Goal: Task Accomplishment & Management: Manage account settings

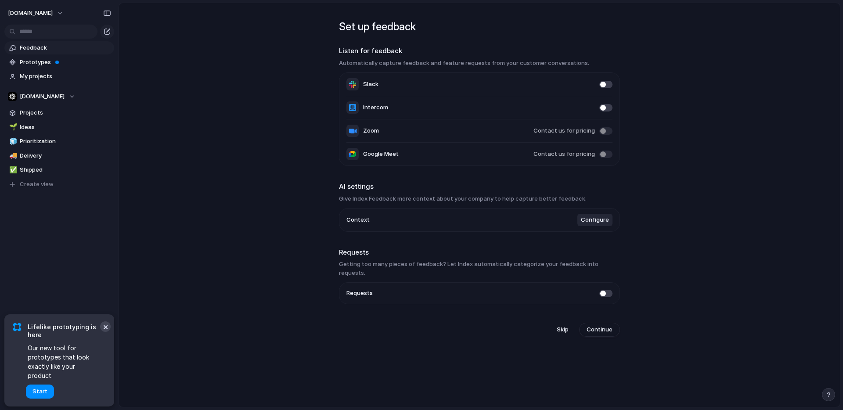
click at [103, 332] on button "×" at bounding box center [105, 326] width 11 height 11
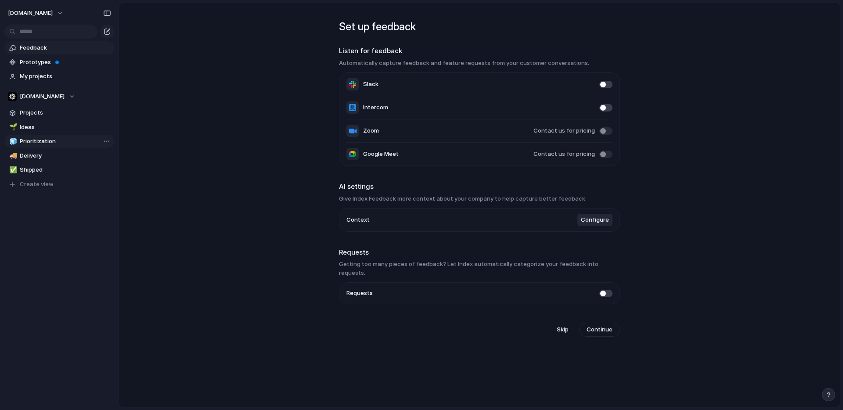
click at [31, 143] on span "Prioritization" at bounding box center [65, 141] width 91 height 9
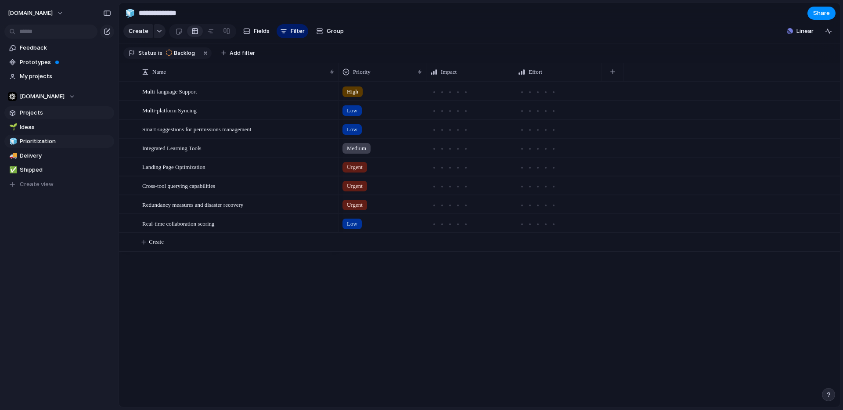
click at [39, 112] on span "Projects" at bounding box center [65, 112] width 91 height 9
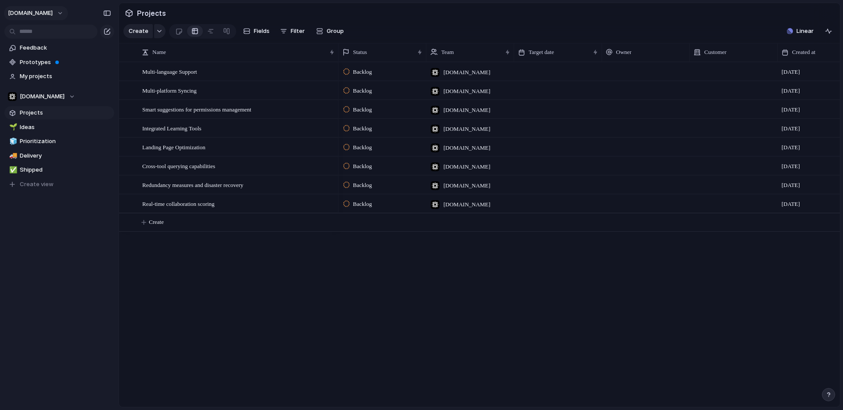
click at [44, 14] on button "[DOMAIN_NAME]" at bounding box center [36, 13] width 64 height 14
click at [60, 237] on div "Settings Invite members Change theme Sign out" at bounding box center [421, 205] width 843 height 410
click at [52, 95] on div "[DOMAIN_NAME]" at bounding box center [41, 96] width 67 height 9
click at [207, 294] on div "[DOMAIN_NAME] ⚡ AI ⚡ App v2 ⚡ Customer Care 💫 Feature Delivery ⚙ Infra ⚡ Market…" at bounding box center [421, 205] width 843 height 410
click at [36, 111] on span "Projects" at bounding box center [65, 112] width 91 height 9
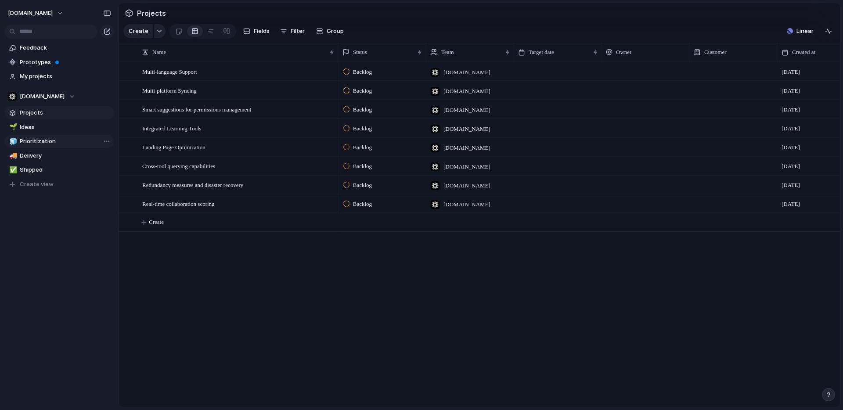
click at [37, 139] on span "Prioritization" at bounding box center [65, 141] width 91 height 9
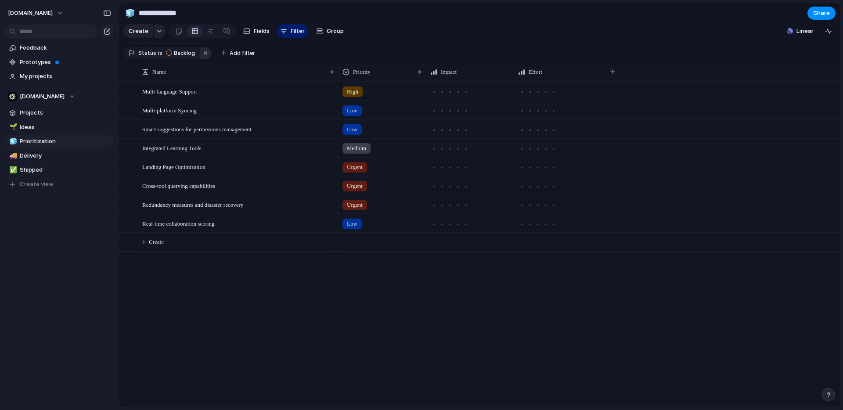
click at [205, 52] on button "button" at bounding box center [205, 52] width 11 height 11
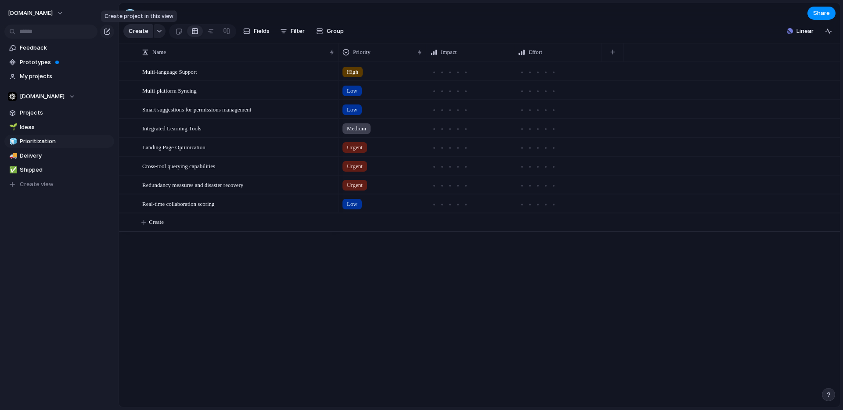
click at [144, 29] on span "Create" at bounding box center [139, 31] width 20 height 9
click at [165, 33] on div "Create Fields Filter Group Zoom Collapse" at bounding box center [235, 31] width 225 height 18
click at [161, 32] on button "button" at bounding box center [159, 31] width 11 height 14
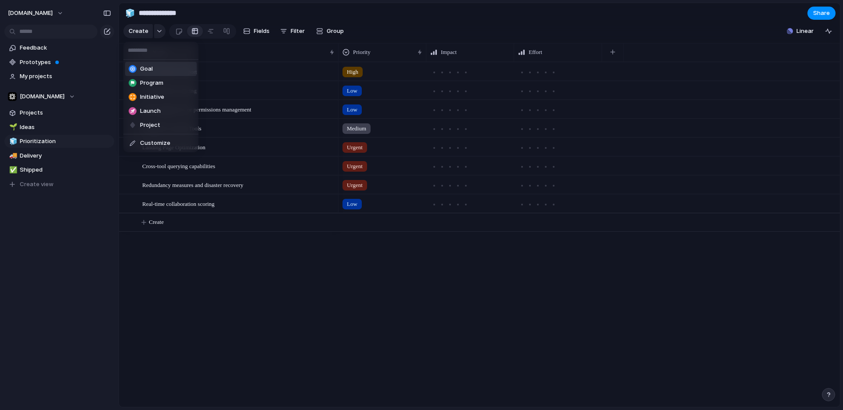
click at [237, 240] on div "Goal Program Initiative Launch Project Customize" at bounding box center [421, 205] width 843 height 410
click at [35, 77] on span "My projects" at bounding box center [65, 76] width 91 height 9
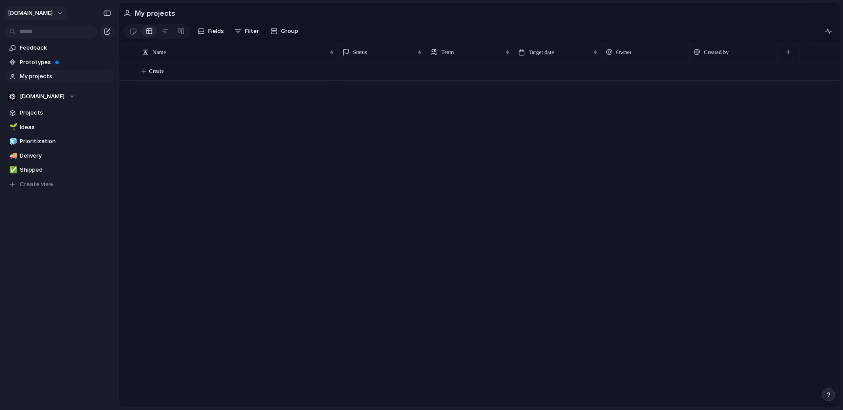
click at [43, 12] on button "[DOMAIN_NAME]" at bounding box center [36, 13] width 64 height 14
click at [41, 36] on span "Settings" at bounding box center [32, 33] width 24 height 9
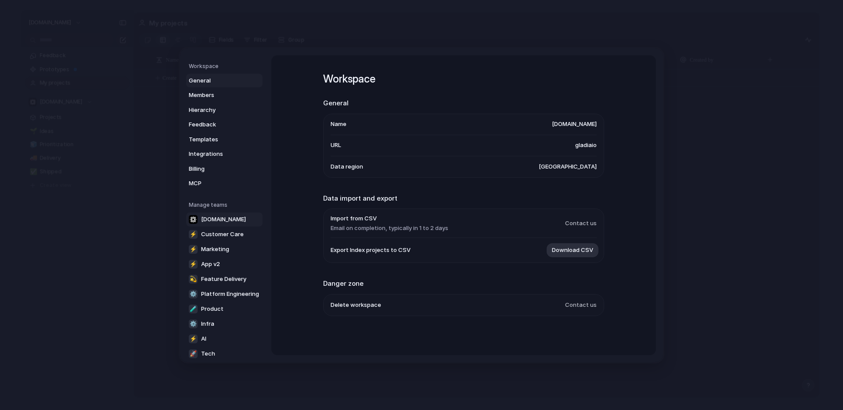
scroll to position [61, 0]
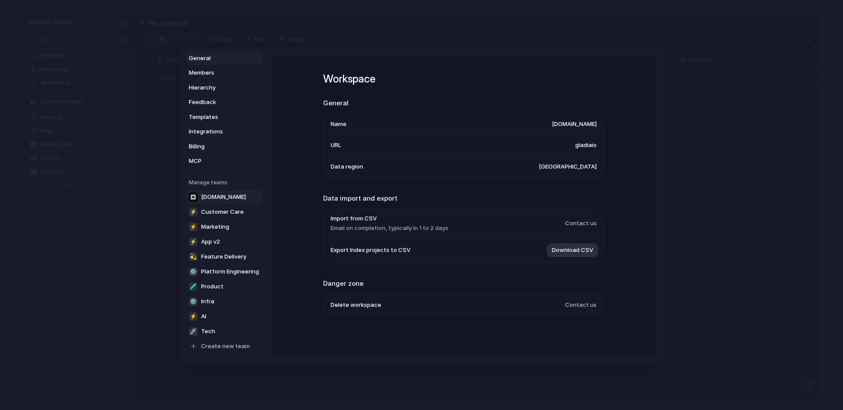
click at [218, 201] on span "[DOMAIN_NAME]" at bounding box center [223, 196] width 45 height 9
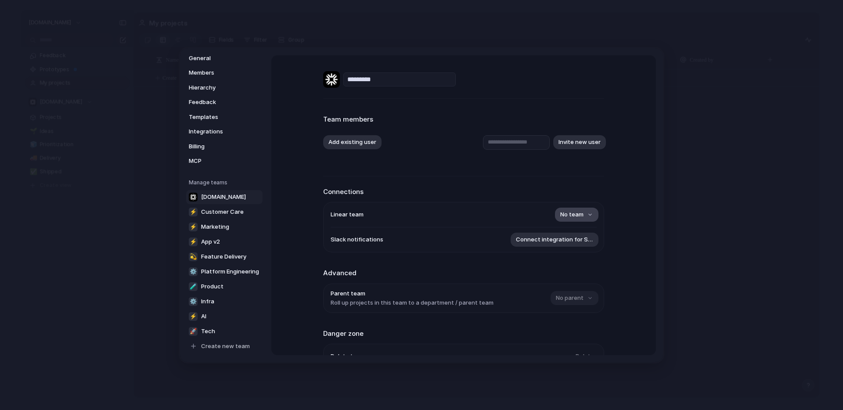
click at [583, 217] on span "No team" at bounding box center [571, 214] width 23 height 9
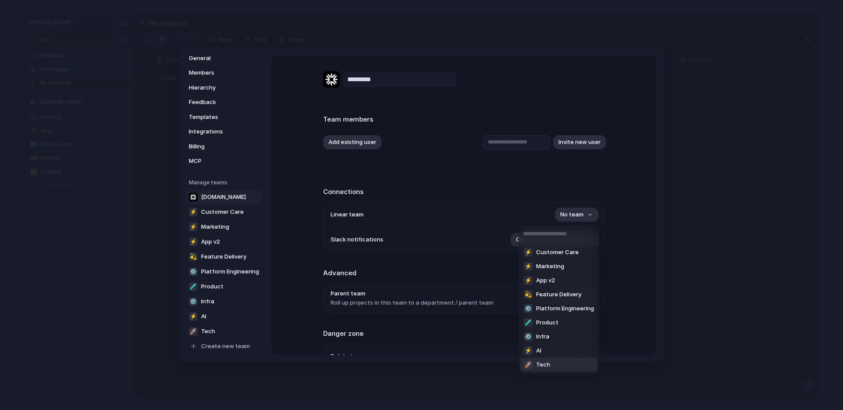
click at [552, 367] on li "🚀 Tech" at bounding box center [558, 365] width 77 height 14
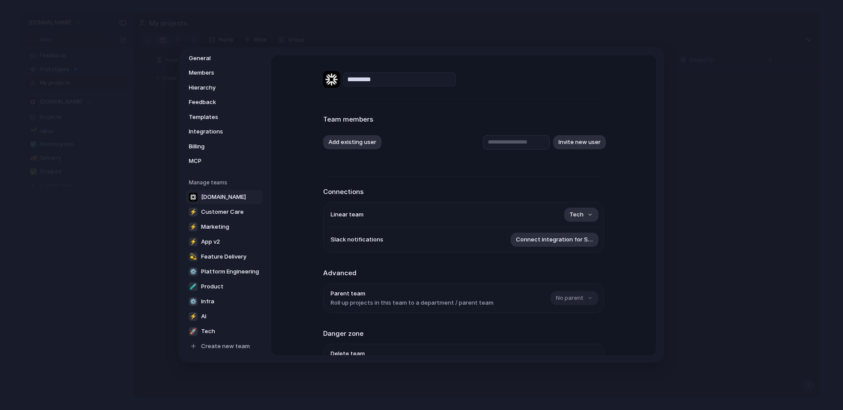
click at [219, 197] on span "[DOMAIN_NAME]" at bounding box center [223, 196] width 45 height 9
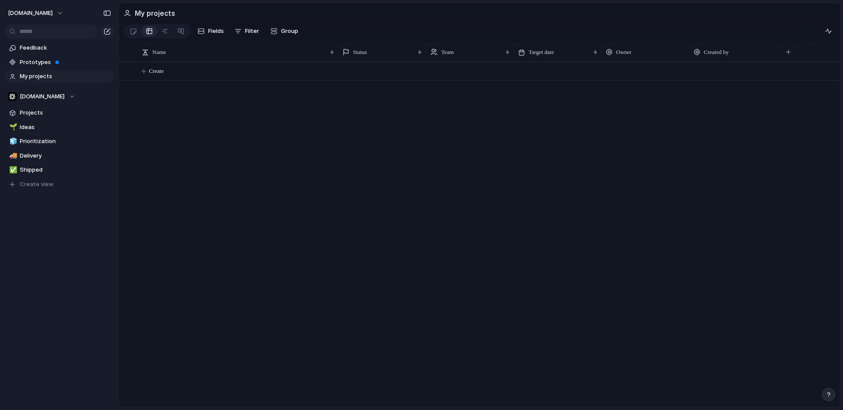
click at [59, 76] on span "My projects" at bounding box center [65, 76] width 91 height 9
click at [38, 64] on span "Prototypes" at bounding box center [65, 62] width 91 height 9
click at [35, 113] on span "Projects" at bounding box center [65, 112] width 91 height 9
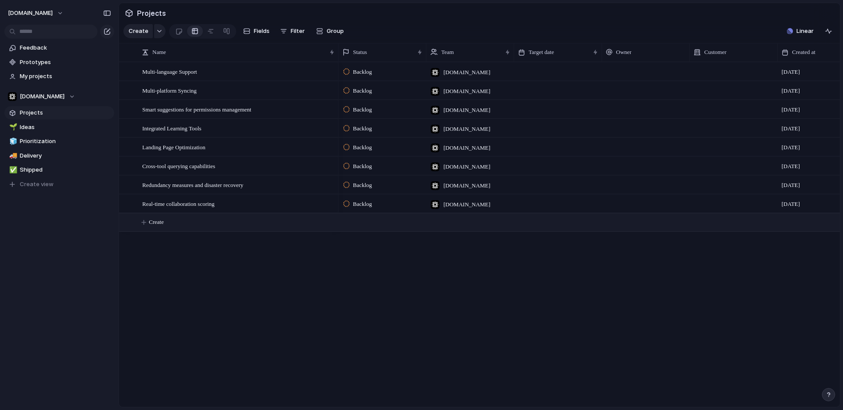
click at [163, 223] on span "Create" at bounding box center [156, 222] width 15 height 9
click at [215, 203] on span "Real-time collaboration scoring" at bounding box center [178, 203] width 72 height 10
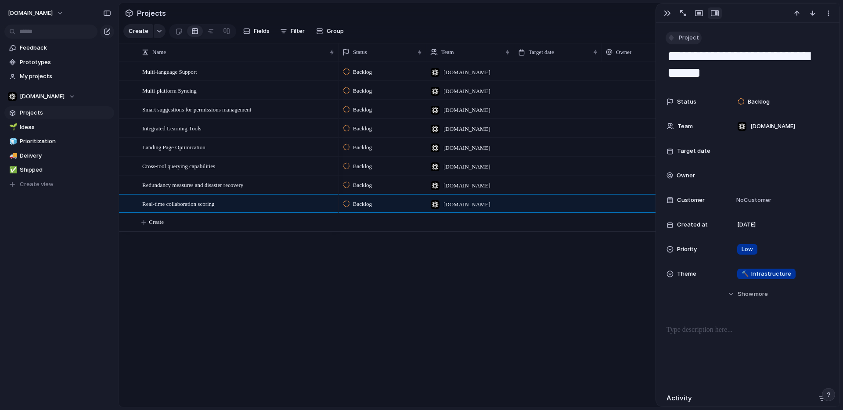
click at [679, 36] on span "Project" at bounding box center [689, 37] width 20 height 9
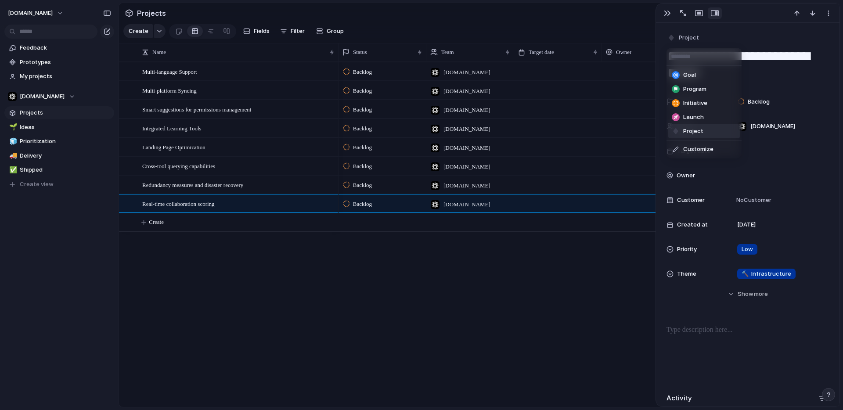
click at [745, 38] on div "Goal Program Initiative Launch Project Customize" at bounding box center [421, 205] width 843 height 410
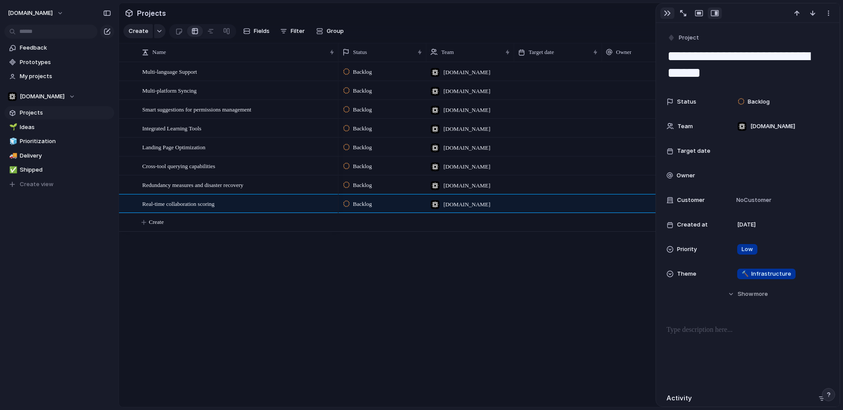
click at [667, 11] on div "button" at bounding box center [667, 13] width 7 height 7
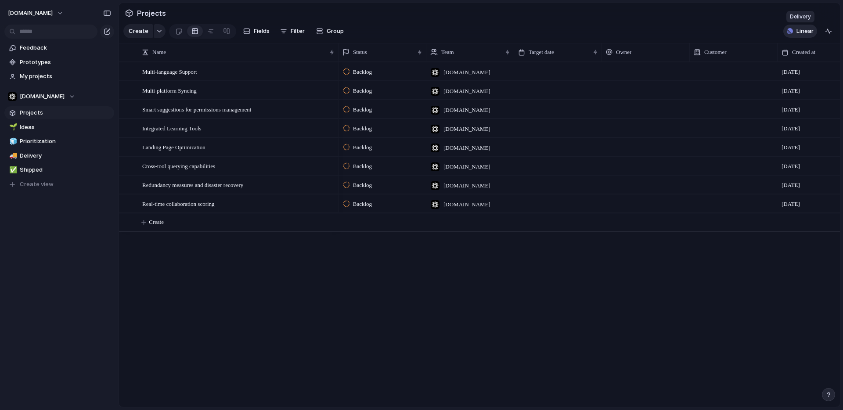
click at [795, 32] on button "Linear" at bounding box center [800, 31] width 34 height 13
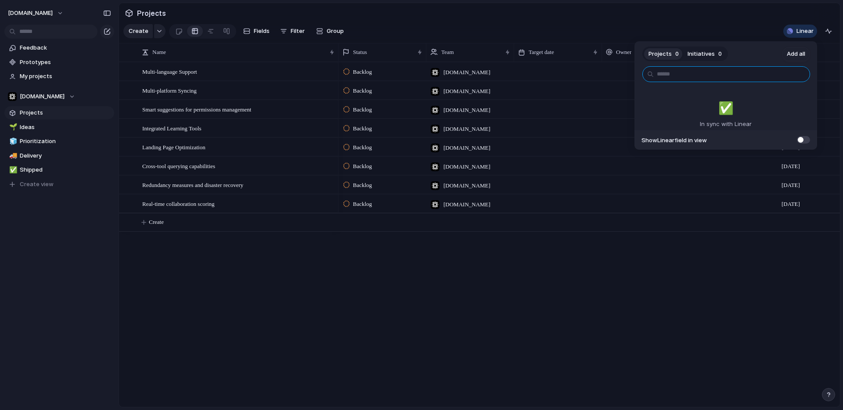
click at [682, 76] on input "text" at bounding box center [726, 74] width 168 height 16
click at [806, 139] on span at bounding box center [803, 139] width 13 height 7
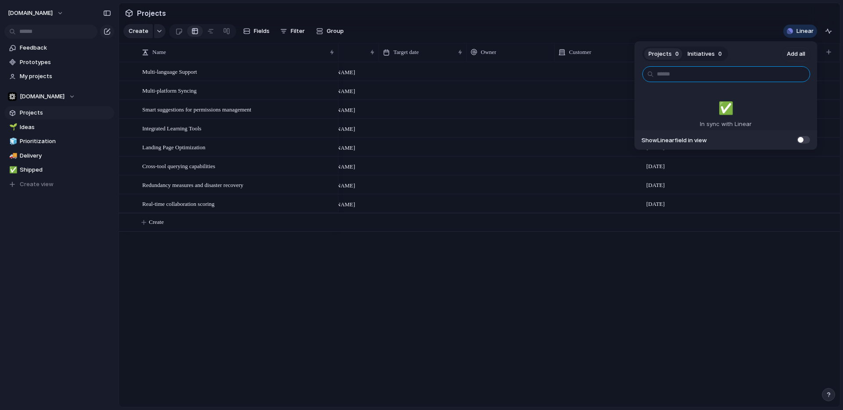
click at [690, 74] on input "text" at bounding box center [726, 74] width 168 height 16
type input "*"
click at [698, 72] on input "***" at bounding box center [726, 74] width 168 height 16
type input "*"
click at [796, 54] on span "Add all" at bounding box center [796, 54] width 18 height 9
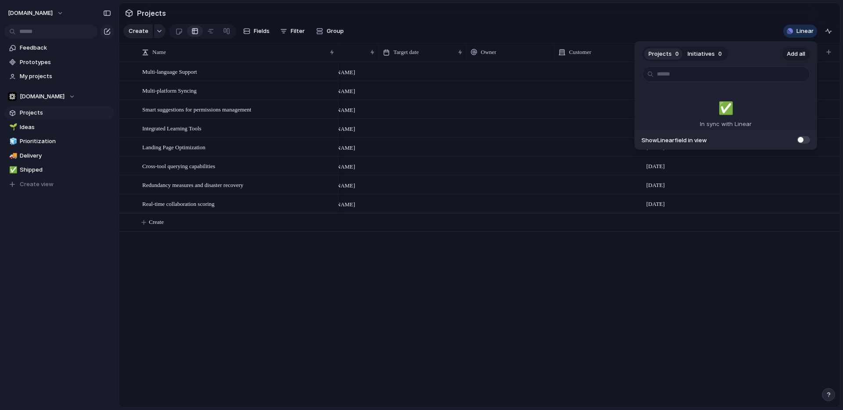
click at [796, 54] on span "Add all" at bounding box center [796, 54] width 18 height 9
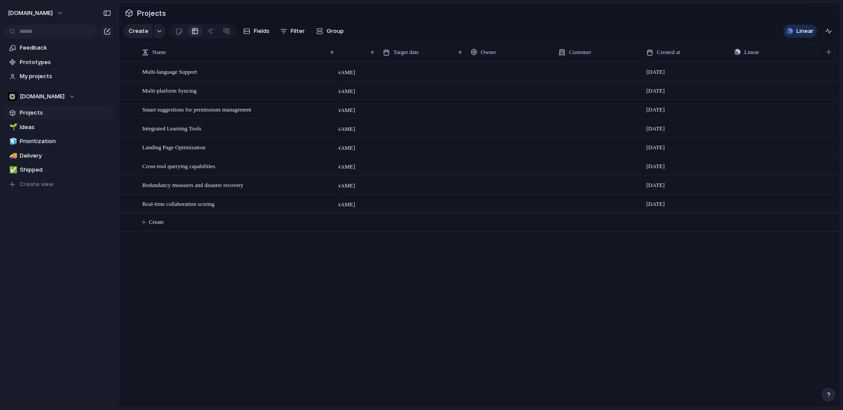
click at [706, 309] on div "Projects 0 Initiatives 0 Add all ✅️ In sync with Linear Show Linear field in vi…" at bounding box center [421, 205] width 843 height 410
click at [758, 48] on span "Linear" at bounding box center [751, 52] width 15 height 9
click at [741, 25] on div "Modify Hide Sort ascending Sort descending" at bounding box center [421, 205] width 843 height 410
click at [795, 29] on button "Linear" at bounding box center [800, 31] width 34 height 13
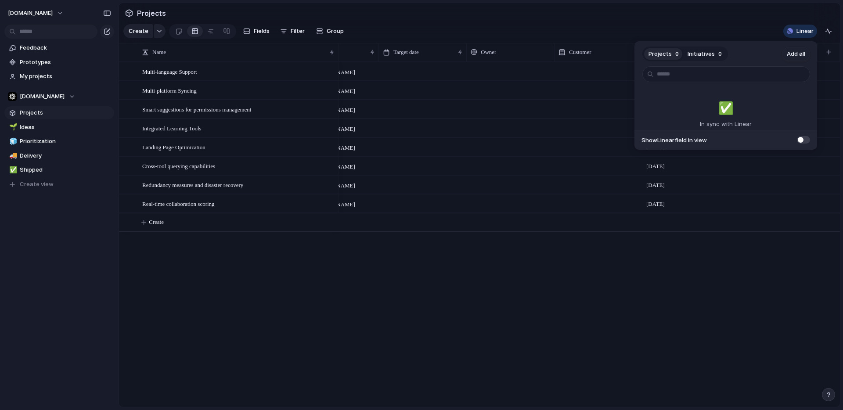
click at [717, 16] on div "Projects 0 Initiatives 0 Add all ✅️ In sync with Linear Show Linear field in vi…" at bounding box center [421, 205] width 843 height 410
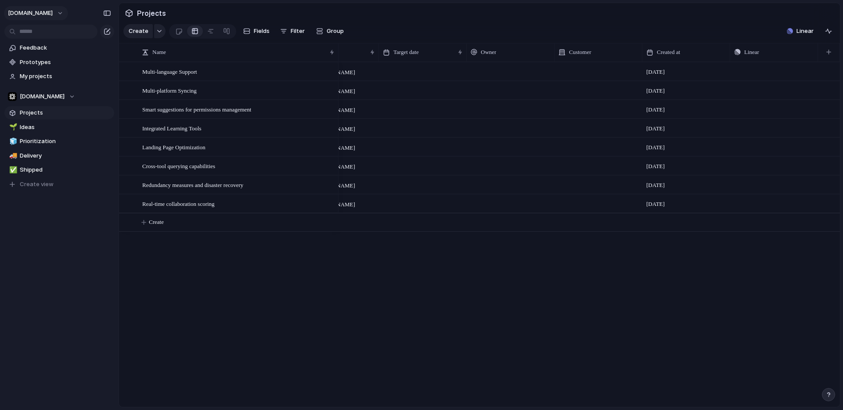
click at [36, 13] on button "[DOMAIN_NAME]" at bounding box center [36, 13] width 64 height 14
click at [37, 34] on span "Settings" at bounding box center [32, 33] width 24 height 9
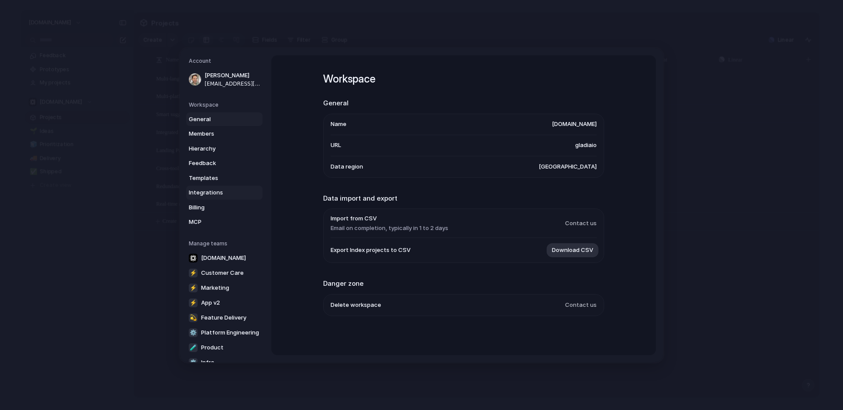
click at [206, 193] on span "Integrations" at bounding box center [217, 192] width 56 height 9
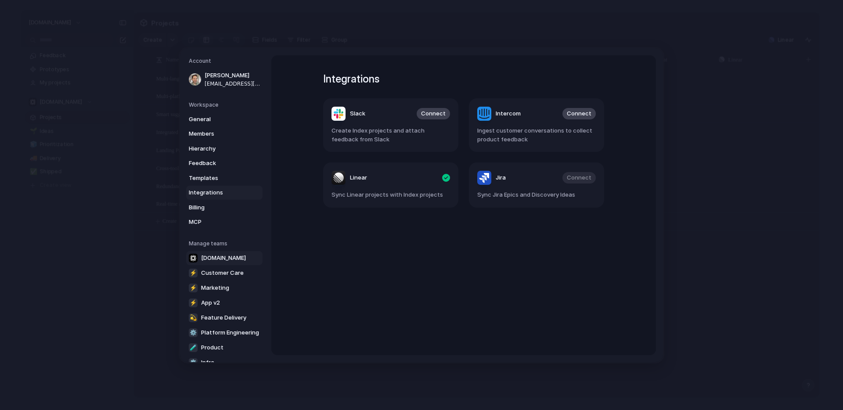
click at [212, 258] on span "[DOMAIN_NAME]" at bounding box center [223, 257] width 45 height 9
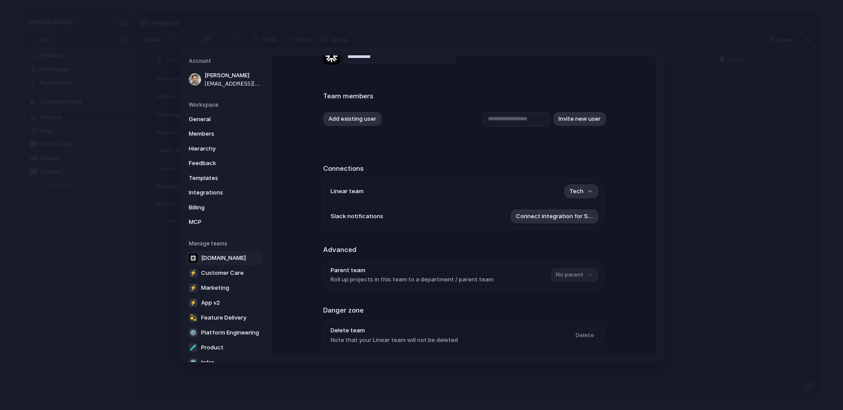
scroll to position [58, 0]
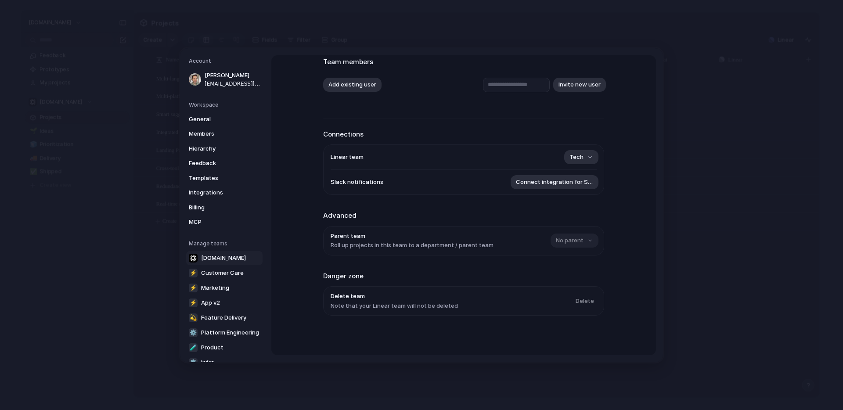
click at [586, 239] on div "No parent" at bounding box center [573, 241] width 46 height 14
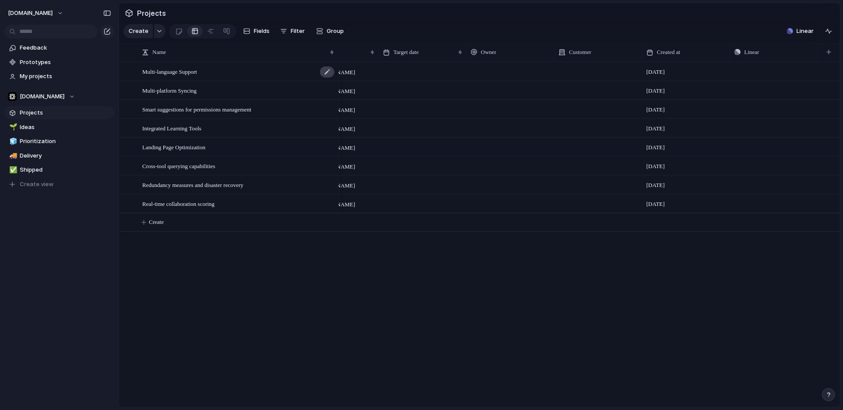
click at [329, 74] on div at bounding box center [327, 71] width 15 height 11
click at [745, 68] on div "Push" at bounding box center [773, 71] width 87 height 17
click at [811, 72] on div "button" at bounding box center [809, 72] width 6 height 4
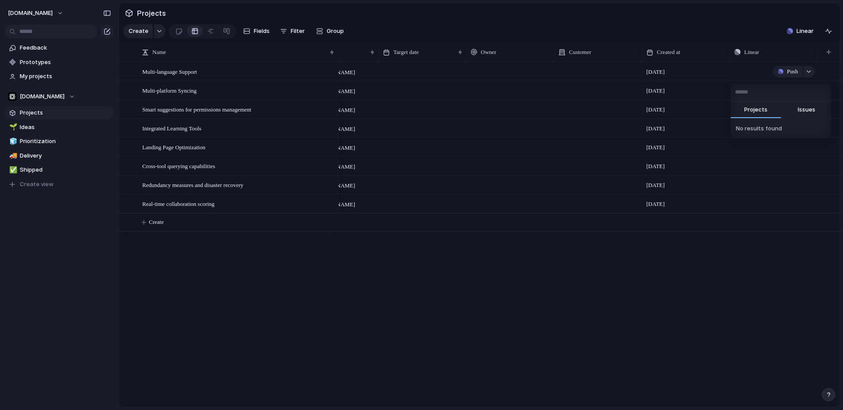
click at [809, 108] on span "Issues" at bounding box center [807, 109] width 18 height 9
click at [757, 96] on input "text" at bounding box center [780, 92] width 101 height 18
click at [758, 109] on span "Projects" at bounding box center [755, 109] width 23 height 9
click at [752, 96] on input "text" at bounding box center [780, 92] width 101 height 18
type input "*"
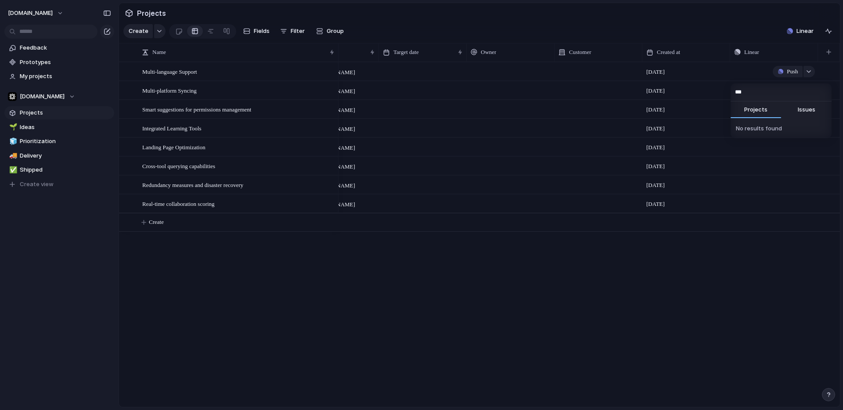
type input "***"
click at [597, 20] on div "*** Projects Issues No results found" at bounding box center [421, 205] width 843 height 410
click at [37, 14] on button "[DOMAIN_NAME]" at bounding box center [36, 13] width 64 height 14
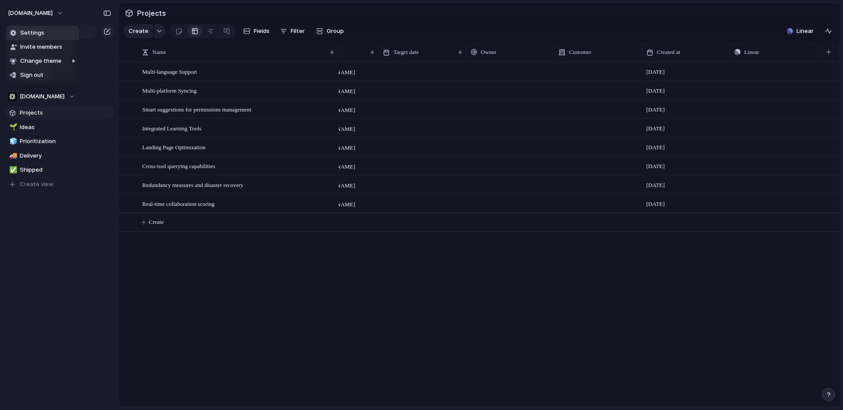
click at [41, 36] on span "Settings" at bounding box center [32, 33] width 24 height 9
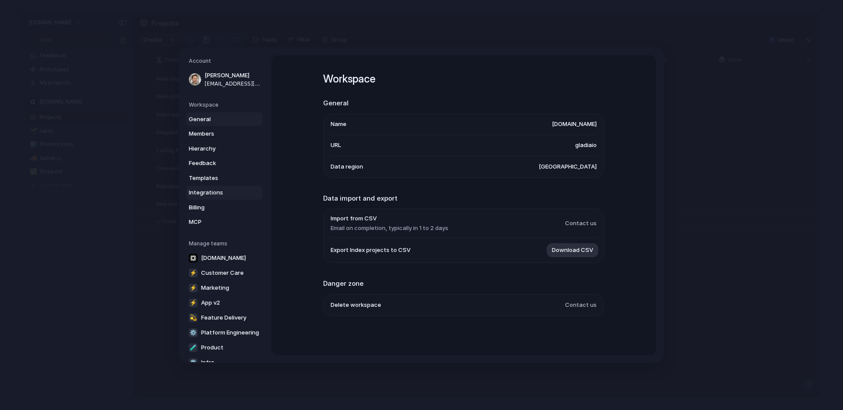
click at [211, 191] on span "Integrations" at bounding box center [217, 192] width 56 height 9
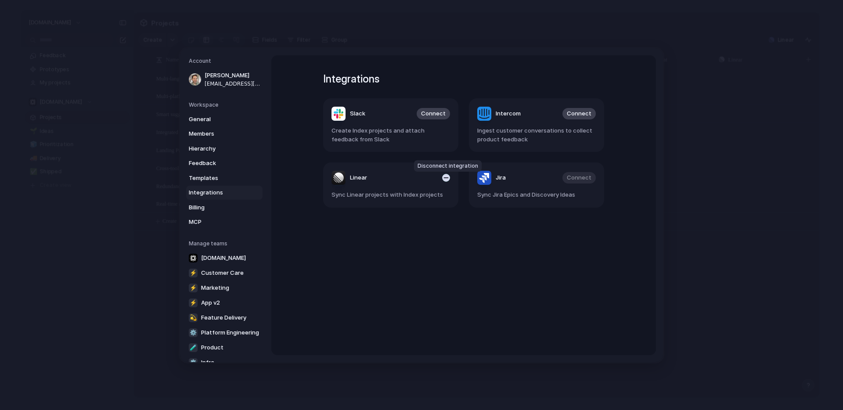
click at [448, 176] on div "button" at bounding box center [446, 178] width 8 height 8
click at [438, 179] on span "Connect" at bounding box center [433, 177] width 25 height 9
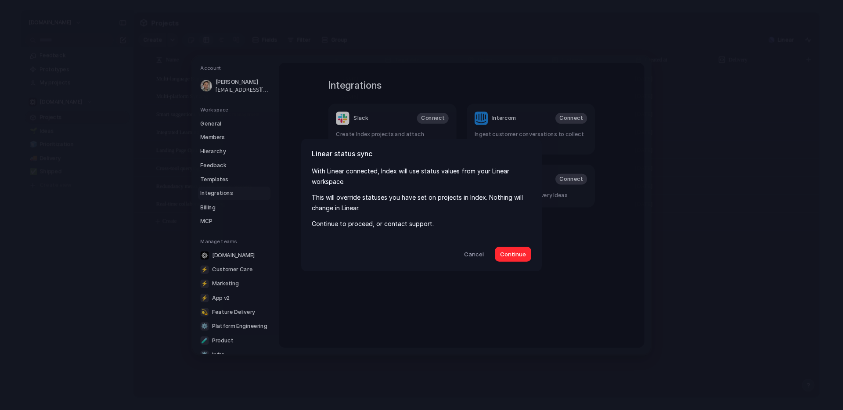
click at [518, 250] on span "Continue" at bounding box center [513, 254] width 26 height 9
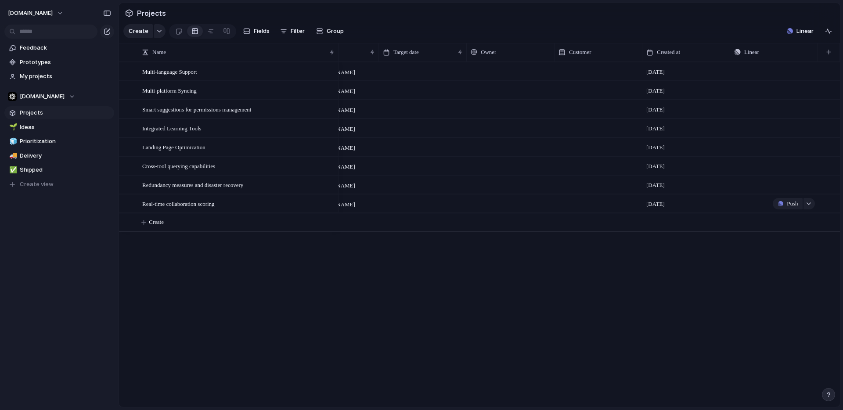
click at [748, 200] on div "Push" at bounding box center [773, 203] width 87 height 17
click at [806, 75] on button "button" at bounding box center [808, 71] width 11 height 11
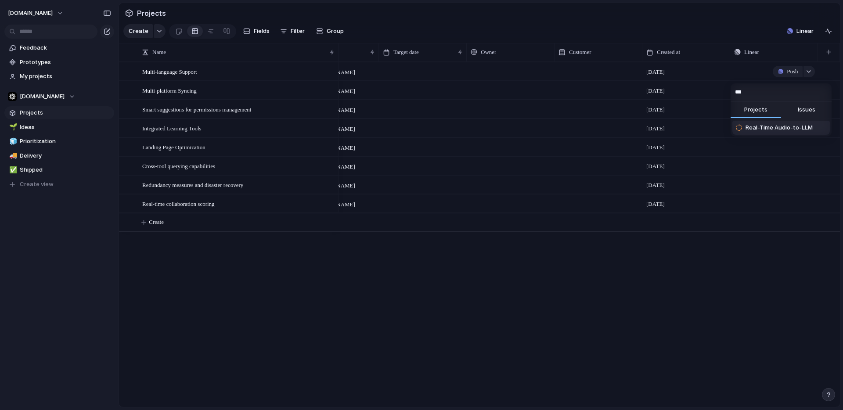
type input "***"
click at [759, 125] on span "Real-Time Audio-to-LLM" at bounding box center [778, 127] width 67 height 9
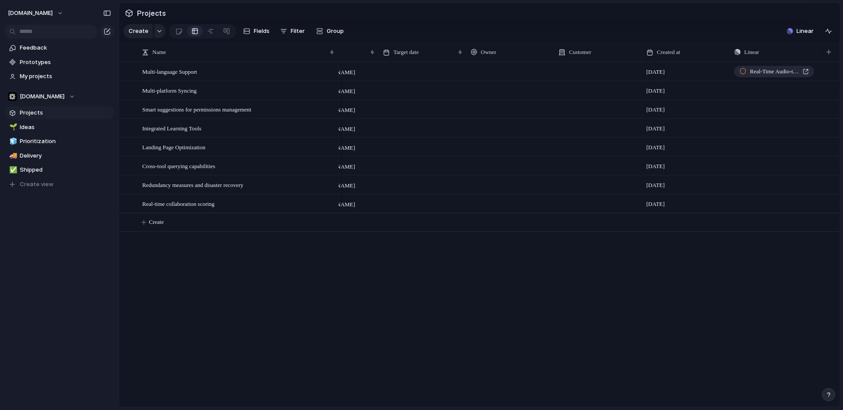
click at [658, 28] on section "Create Fields Filter Group Zoom Collapse Linear" at bounding box center [479, 32] width 721 height 21
click at [580, 73] on div at bounding box center [598, 71] width 88 height 18
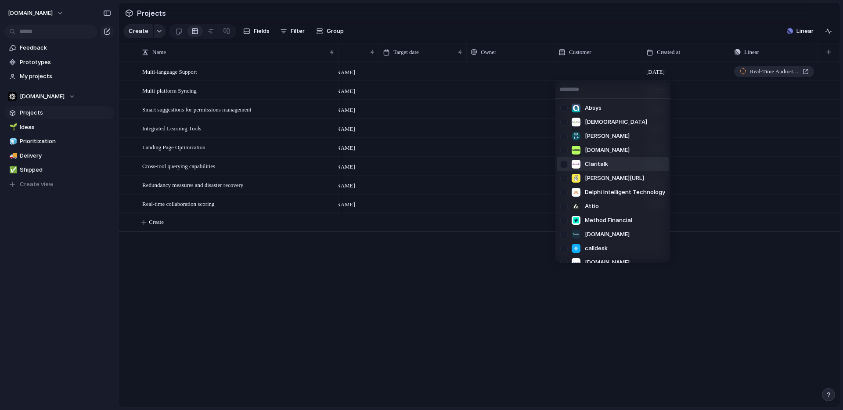
click at [563, 162] on div at bounding box center [563, 164] width 15 height 15
click at [563, 205] on div at bounding box center [563, 206] width 15 height 15
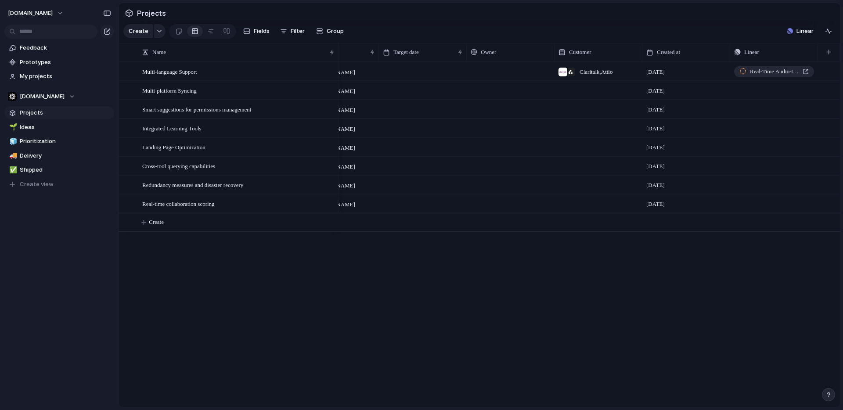
click at [457, 327] on div "Absys Salesbud [PERSON_NAME][DOMAIN_NAME] Claritalk [PERSON_NAME][URL] Delphi I…" at bounding box center [421, 205] width 843 height 410
click at [808, 72] on div "Real-Time Audio-to-LLM" at bounding box center [773, 71] width 69 height 9
click at [60, 140] on span "Prioritization" at bounding box center [65, 141] width 91 height 9
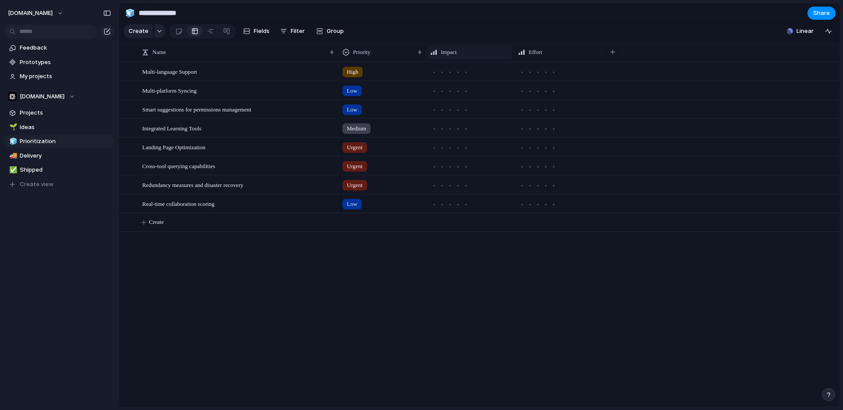
click at [448, 53] on span "Impact" at bounding box center [449, 52] width 16 height 9
click at [494, 299] on div "Modify Hide Sort ascending Sort descending" at bounding box center [421, 205] width 843 height 410
click at [531, 54] on span "Effort" at bounding box center [536, 52] width 14 height 9
click at [521, 251] on div "Modify Hide Sort ascending Sort descending" at bounding box center [421, 205] width 843 height 410
click at [445, 65] on div at bounding box center [470, 71] width 87 height 17
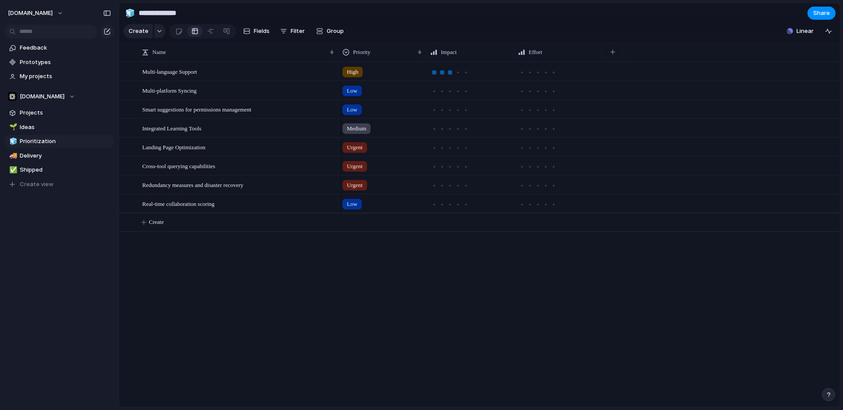
click at [451, 72] on div at bounding box center [450, 72] width 4 height 4
click at [527, 71] on div at bounding box center [530, 72] width 8 height 8
click at [520, 283] on div "High Low Low Medium Urgent Urgent Urgent Low" at bounding box center [588, 234] width 501 height 345
drag, startPoint x: 829, startPoint y: 32, endPoint x: 787, endPoint y: 30, distance: 42.2
click at [798, 30] on div "Linear" at bounding box center [809, 31] width 52 height 14
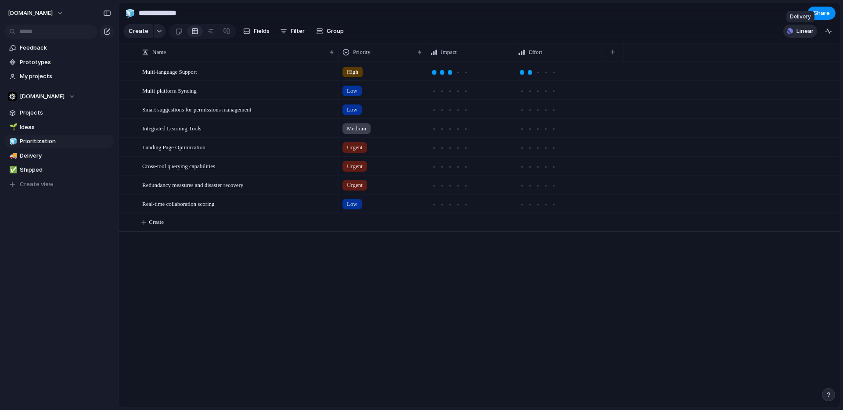
click at [798, 32] on span "Linear" at bounding box center [804, 31] width 17 height 9
click at [683, 14] on div "Projects 48 Initiatives 9 Add all Faster Time-To-Last-Byte with more partials A…" at bounding box center [421, 205] width 843 height 410
click at [33, 112] on span "Projects" at bounding box center [65, 112] width 91 height 9
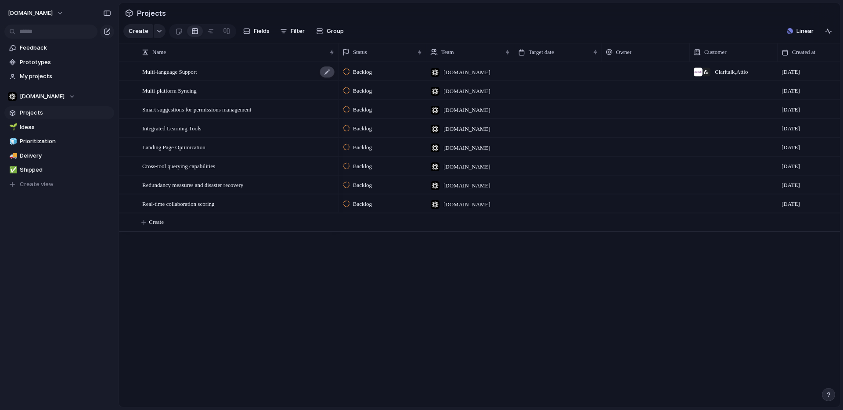
click at [328, 72] on div at bounding box center [327, 71] width 15 height 11
click at [360, 72] on span "Backlog" at bounding box center [362, 72] width 19 height 9
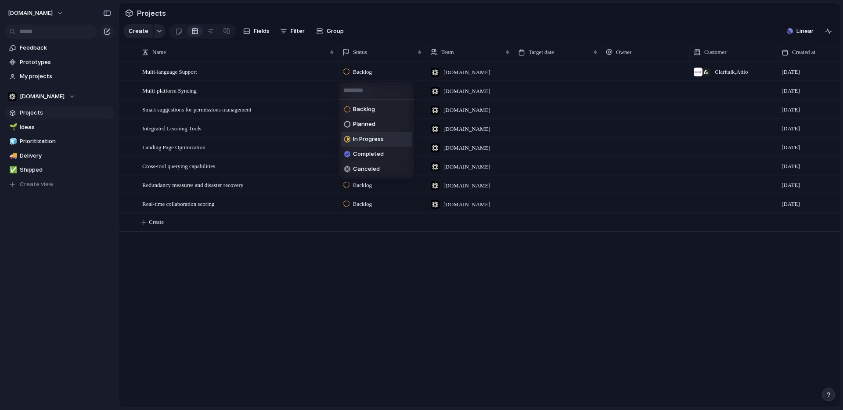
click at [367, 140] on span "In Progress" at bounding box center [368, 139] width 31 height 9
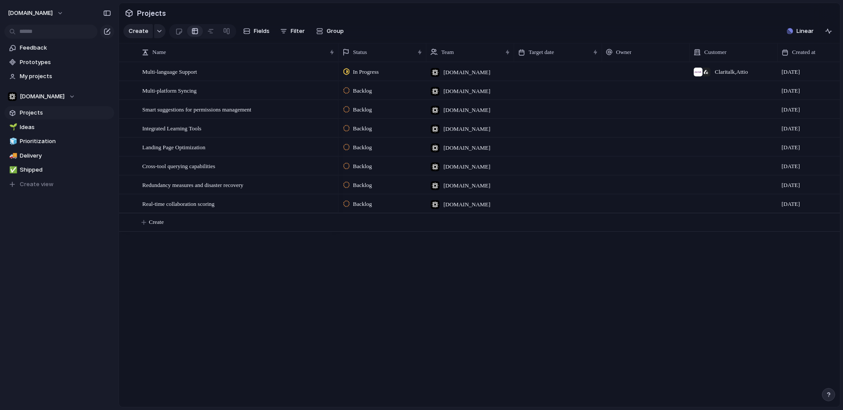
scroll to position [0, 135]
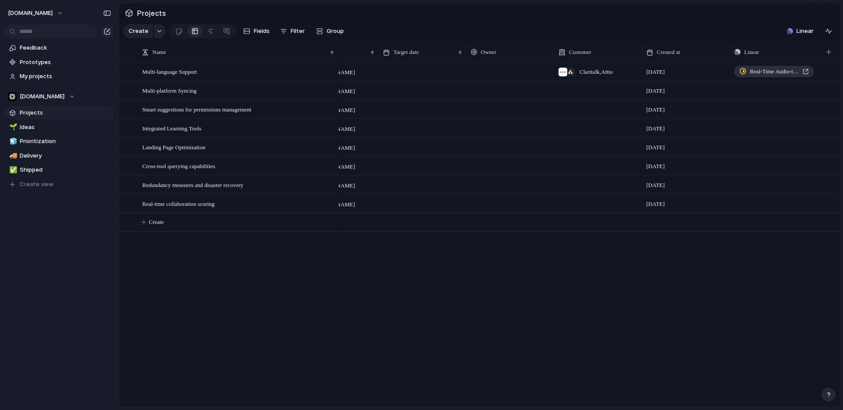
click at [771, 72] on span "Real-Time Audio-to-LLM" at bounding box center [774, 71] width 49 height 9
